Goal: Task Accomplishment & Management: Manage account settings

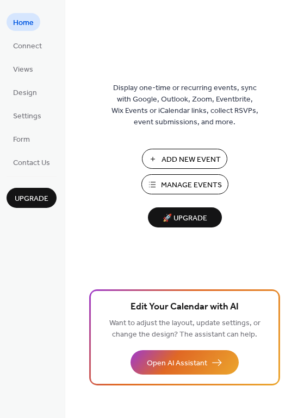
click at [182, 180] on span "Manage Events" at bounding box center [191, 185] width 61 height 11
click at [169, 187] on span "Manage Events" at bounding box center [191, 185] width 61 height 11
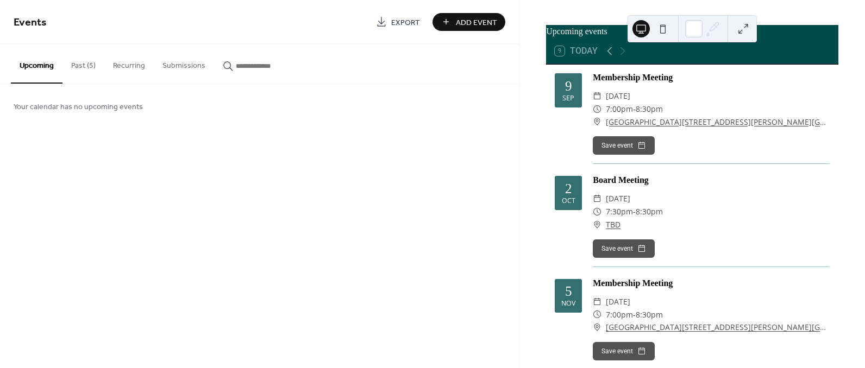
scroll to position [90, 0]
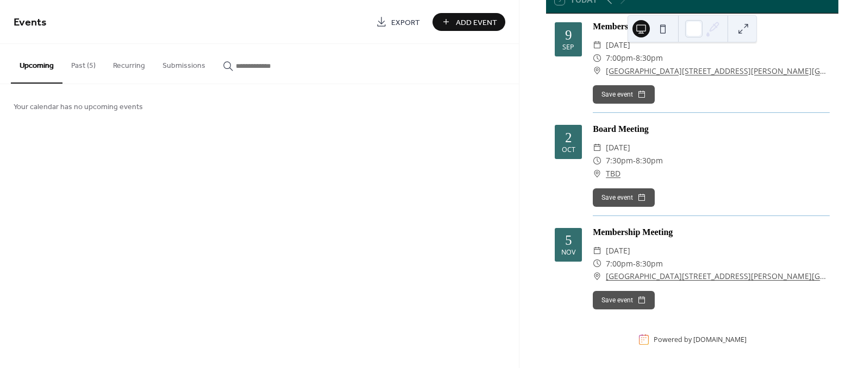
click at [625, 130] on div "Board Meeting" at bounding box center [711, 129] width 237 height 13
click at [576, 146] on div "[DATE]" at bounding box center [568, 142] width 27 height 34
click at [610, 148] on span "[DATE]" at bounding box center [618, 147] width 24 height 13
click at [615, 133] on div "Board Meeting" at bounding box center [711, 129] width 237 height 13
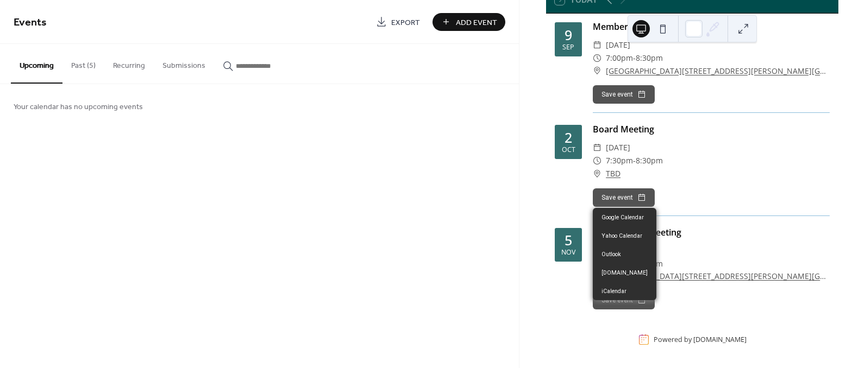
click at [638, 201] on button "Save event" at bounding box center [624, 198] width 62 height 18
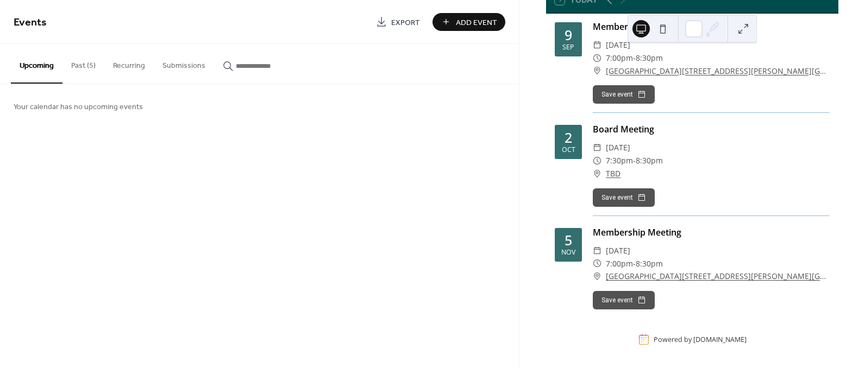
click at [691, 186] on div "Board Meeting ​ Thursday, October 2, 2025 ​ 7:30pm - 8:30pm ​ TBD Save event" at bounding box center [711, 169] width 237 height 93
click at [577, 141] on div "2 Oct" at bounding box center [568, 142] width 27 height 34
click at [70, 68] on button "Past (5)" at bounding box center [84, 63] width 42 height 39
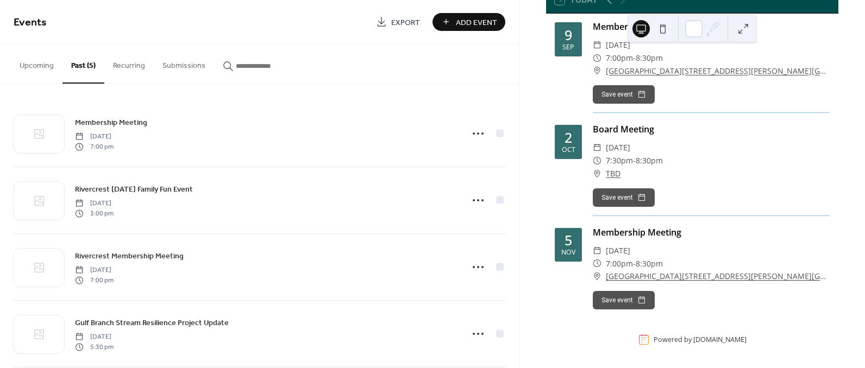
click at [27, 71] on button "Upcoming" at bounding box center [37, 63] width 52 height 39
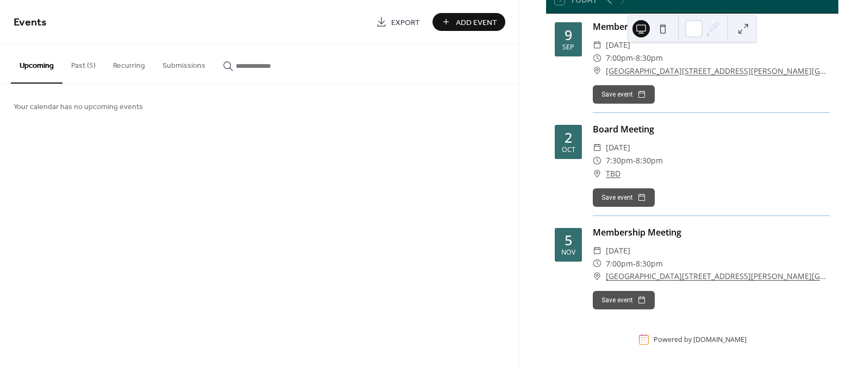
click at [63, 106] on span "Your calendar has no upcoming events" at bounding box center [78, 107] width 129 height 11
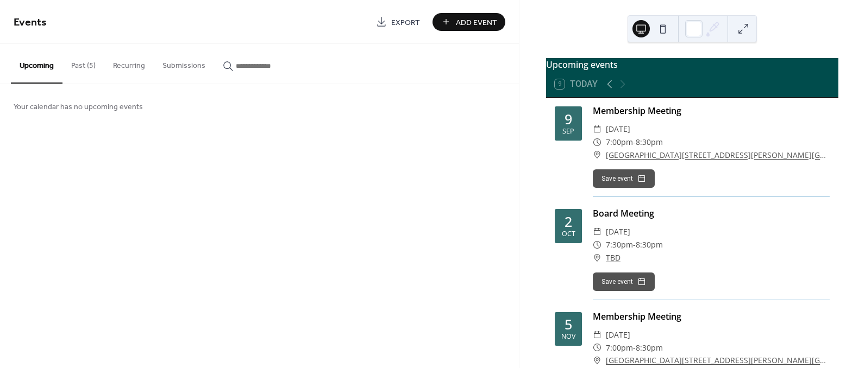
click at [658, 71] on div "Upcoming events" at bounding box center [692, 64] width 292 height 13
click at [604, 89] on icon at bounding box center [609, 84] width 13 height 13
click at [622, 89] on icon at bounding box center [623, 84] width 5 height 8
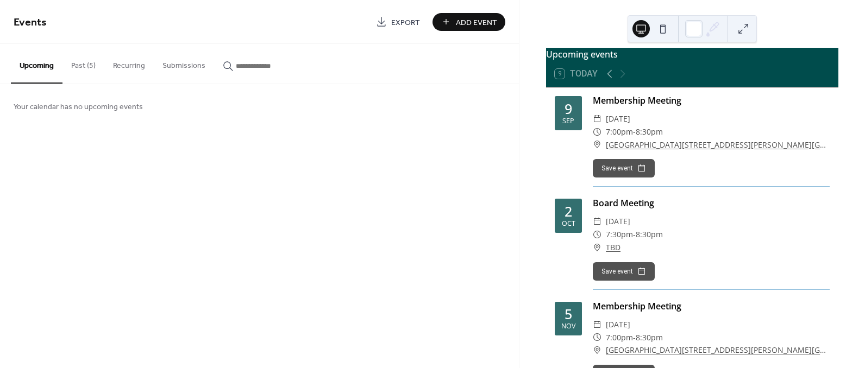
scroll to position [9, 0]
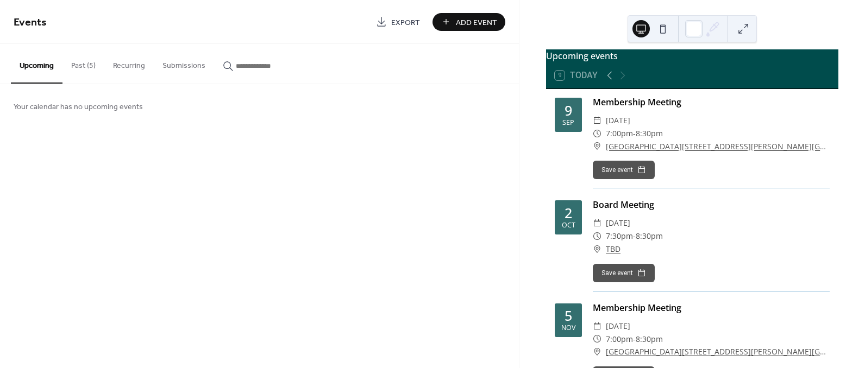
click at [609, 255] on link "TBD" at bounding box center [613, 249] width 15 height 13
